Goal: Task Accomplishment & Management: Use online tool/utility

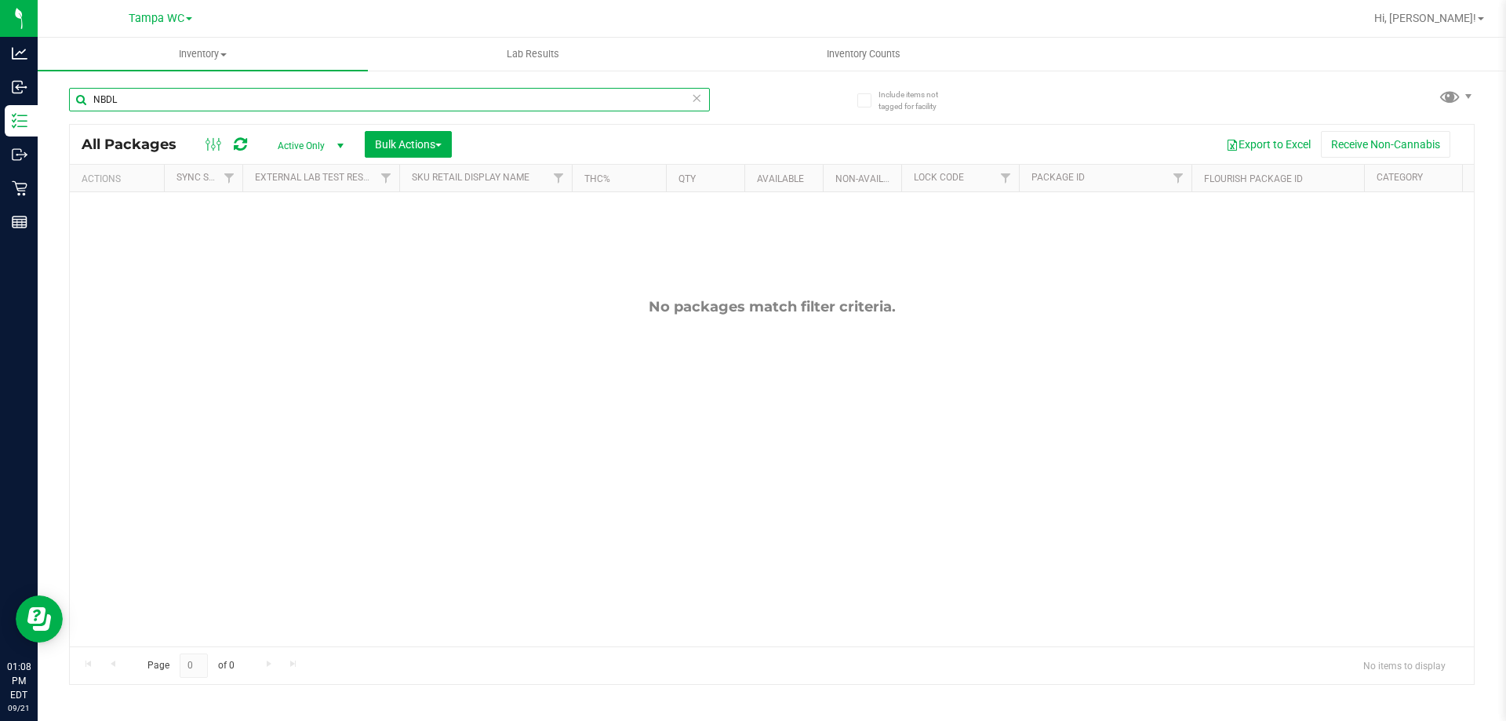
click at [292, 95] on input "NBDL" at bounding box center [389, 100] width 641 height 24
click at [694, 100] on icon at bounding box center [696, 97] width 11 height 19
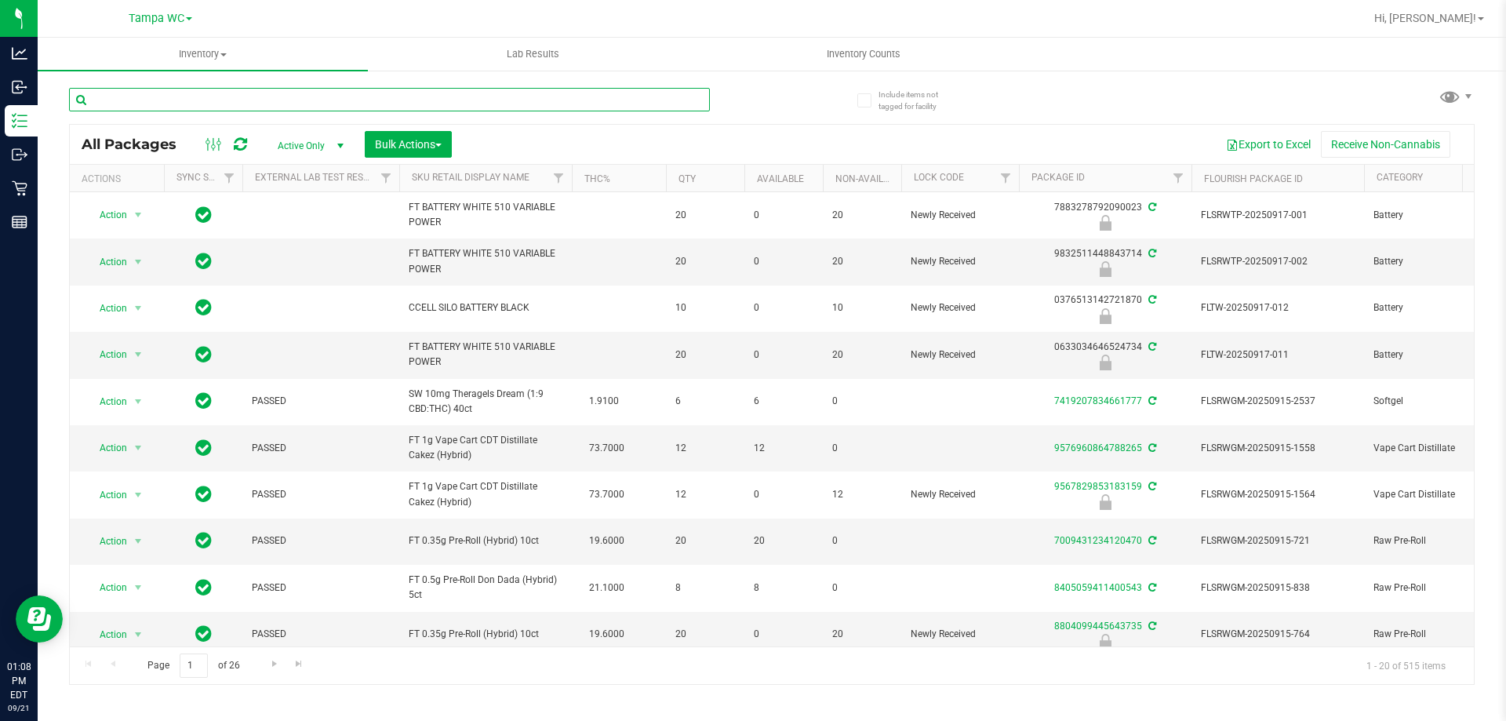
click at [531, 100] on input "text" at bounding box center [389, 100] width 641 height 24
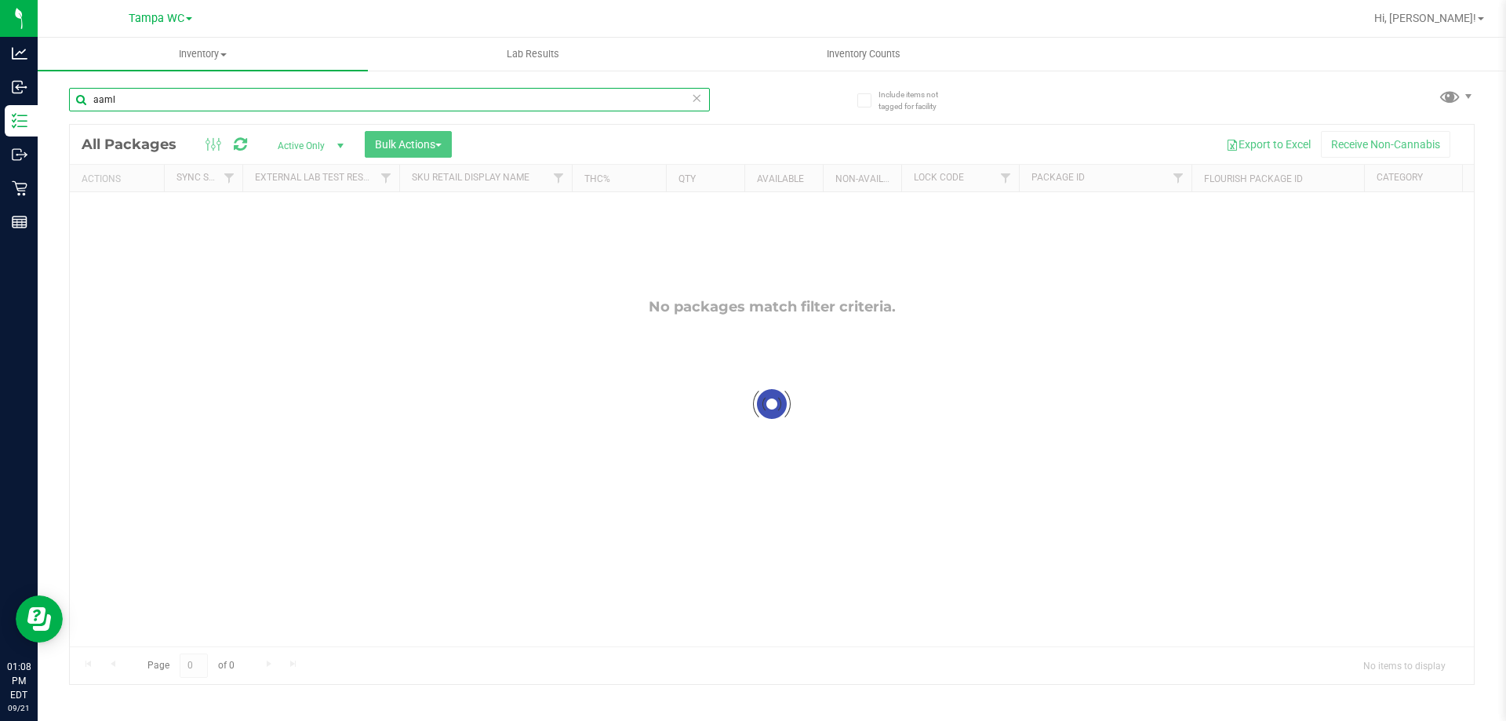
click at [99, 101] on input "aaml" at bounding box center [389, 100] width 641 height 24
type input "aml"
